Goal: Find specific page/section: Find specific page/section

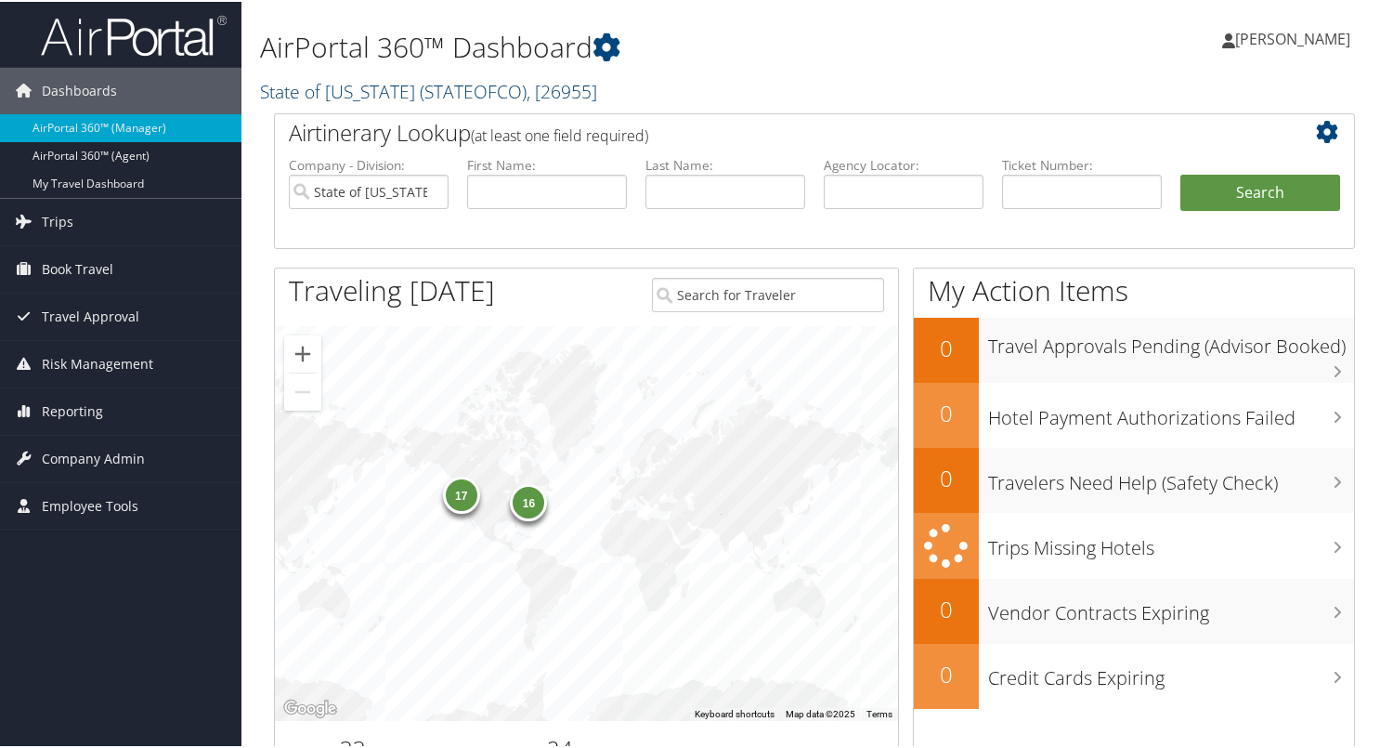
click at [353, 94] on link "State of Colorado ( STATEOFCO ) , [ 26955 ]" at bounding box center [428, 89] width 337 height 25
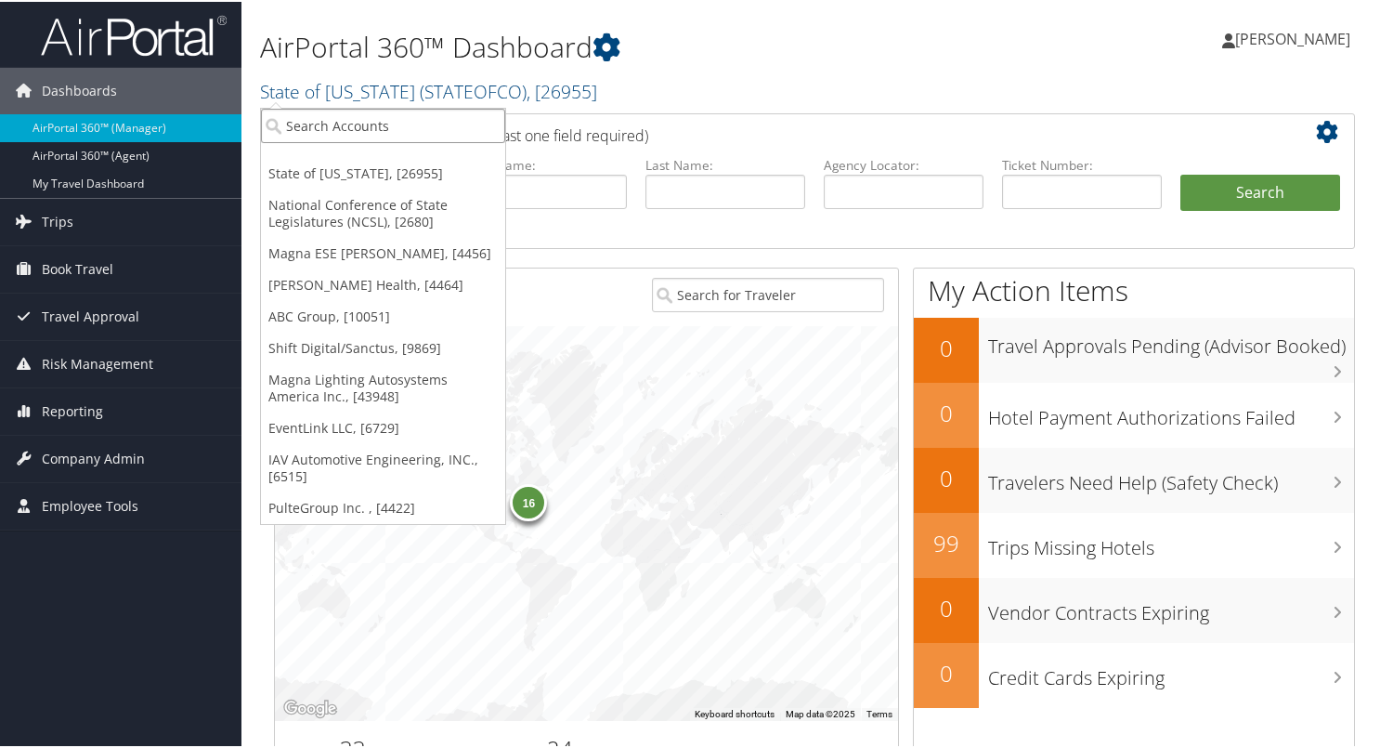
click at [326, 125] on input "search" at bounding box center [383, 124] width 244 height 34
type input "6"
type input "3006"
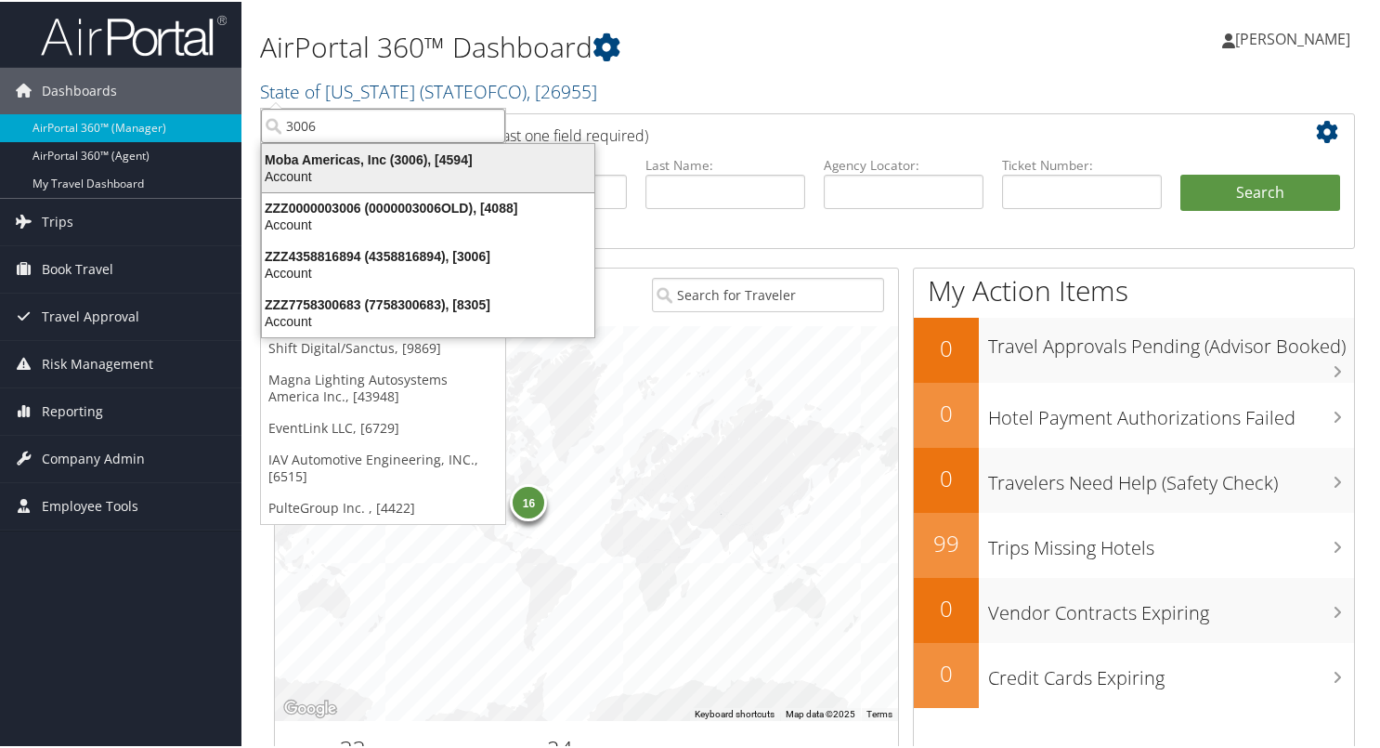
click at [318, 145] on li "Moba Americas, Inc (3006), [4594] Account" at bounding box center [428, 166] width 334 height 50
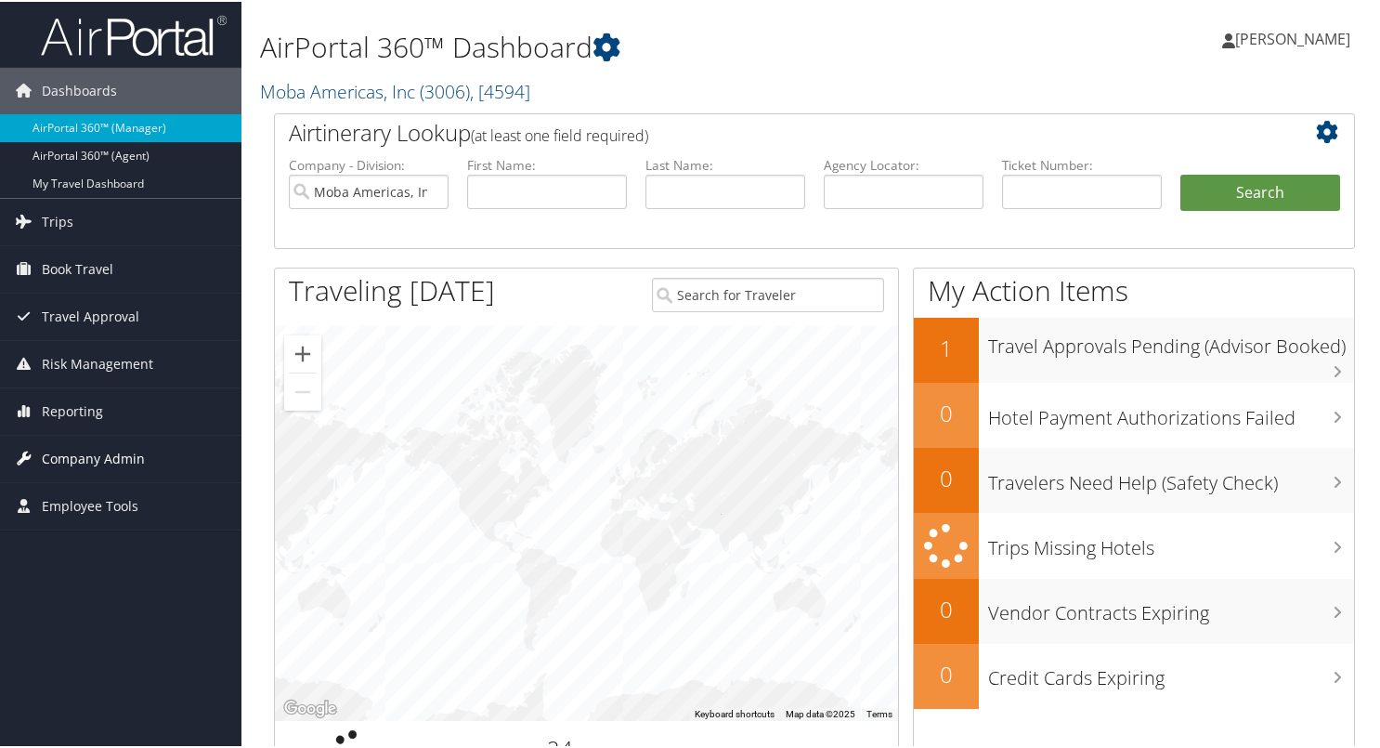
click at [66, 458] on span "Company Admin" at bounding box center [93, 457] width 103 height 46
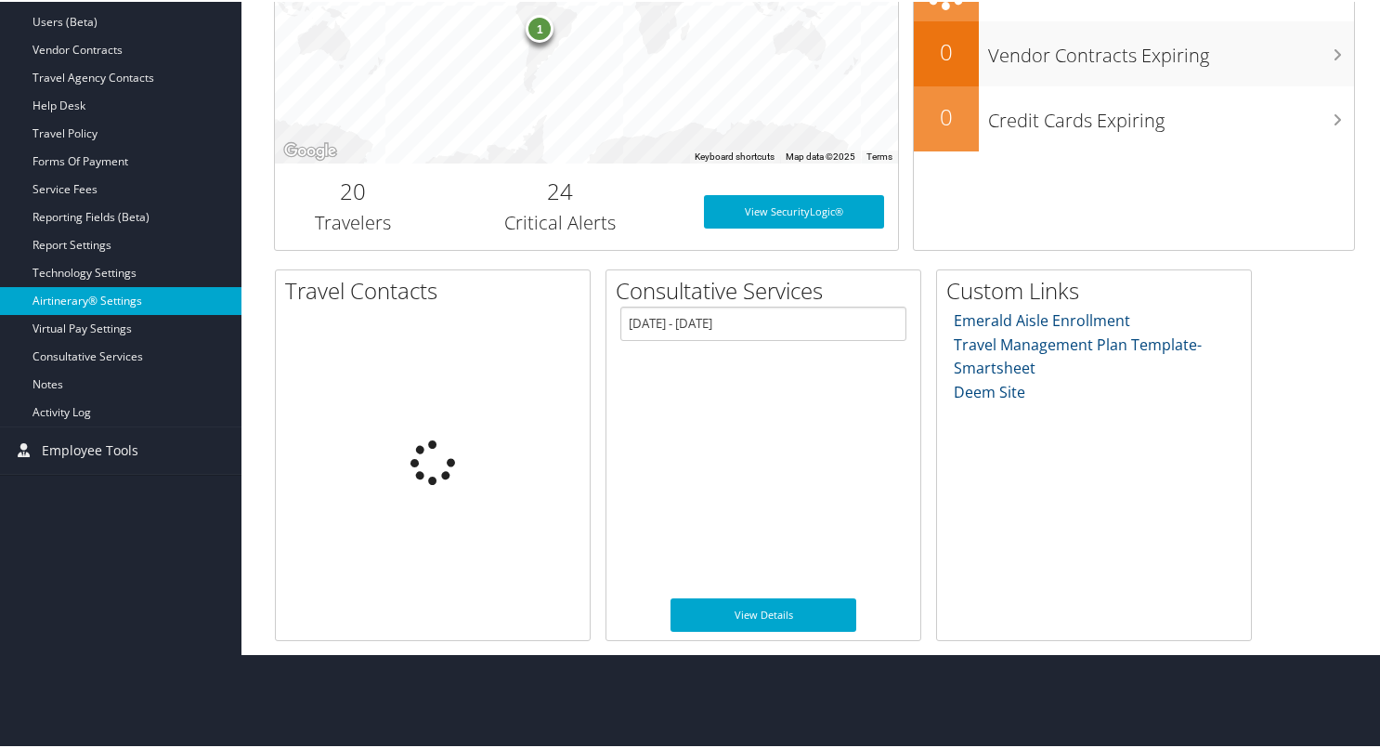
scroll to position [465, 0]
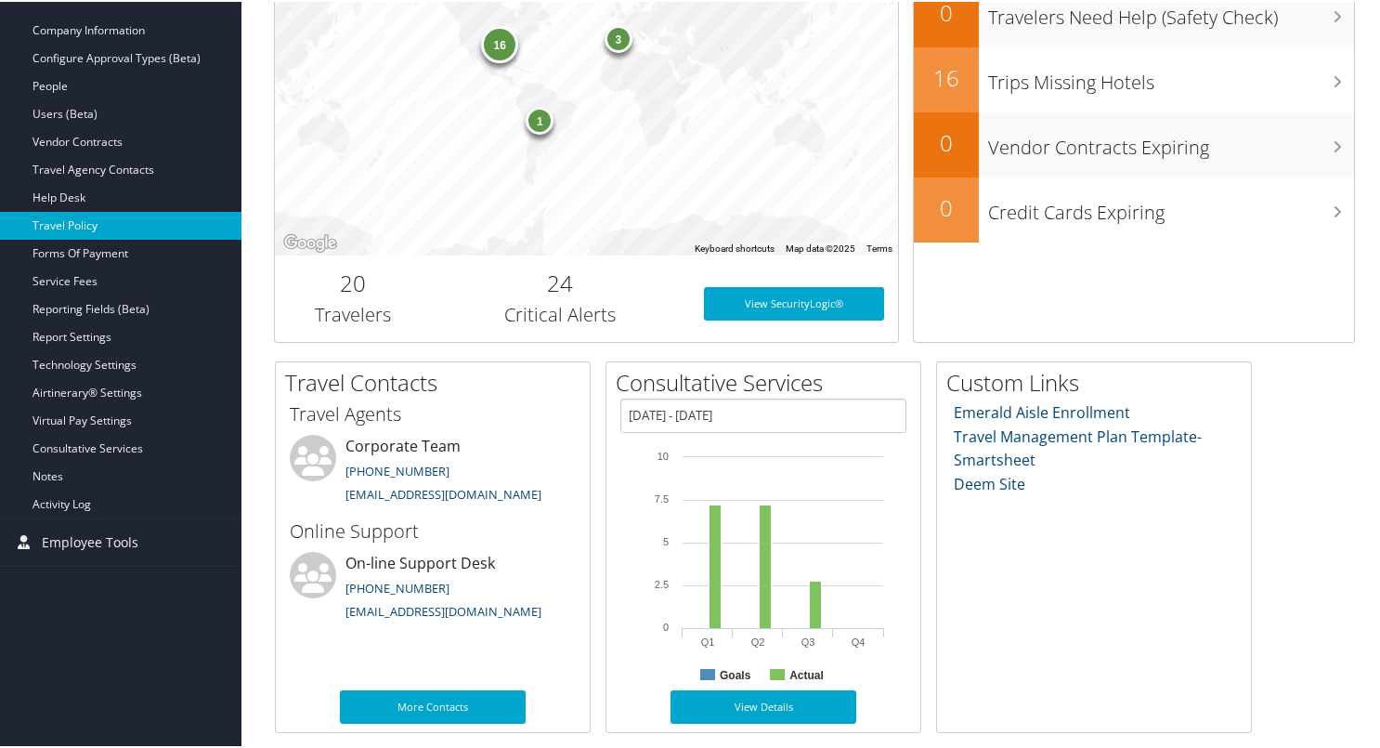
click at [85, 216] on link "Travel Policy" at bounding box center [120, 224] width 241 height 28
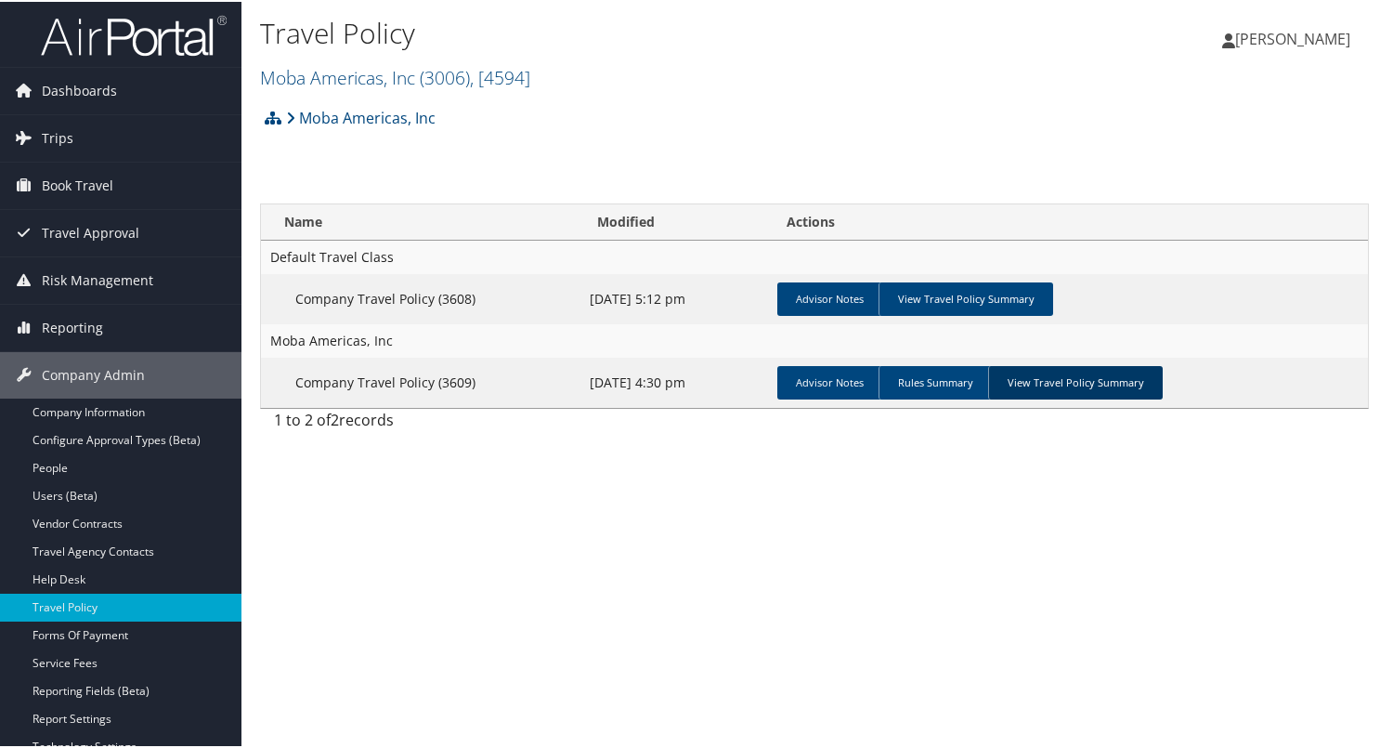
click at [1053, 374] on link "View Travel Policy Summary" at bounding box center [1075, 380] width 175 height 33
